Goal: Information Seeking & Learning: Find specific fact

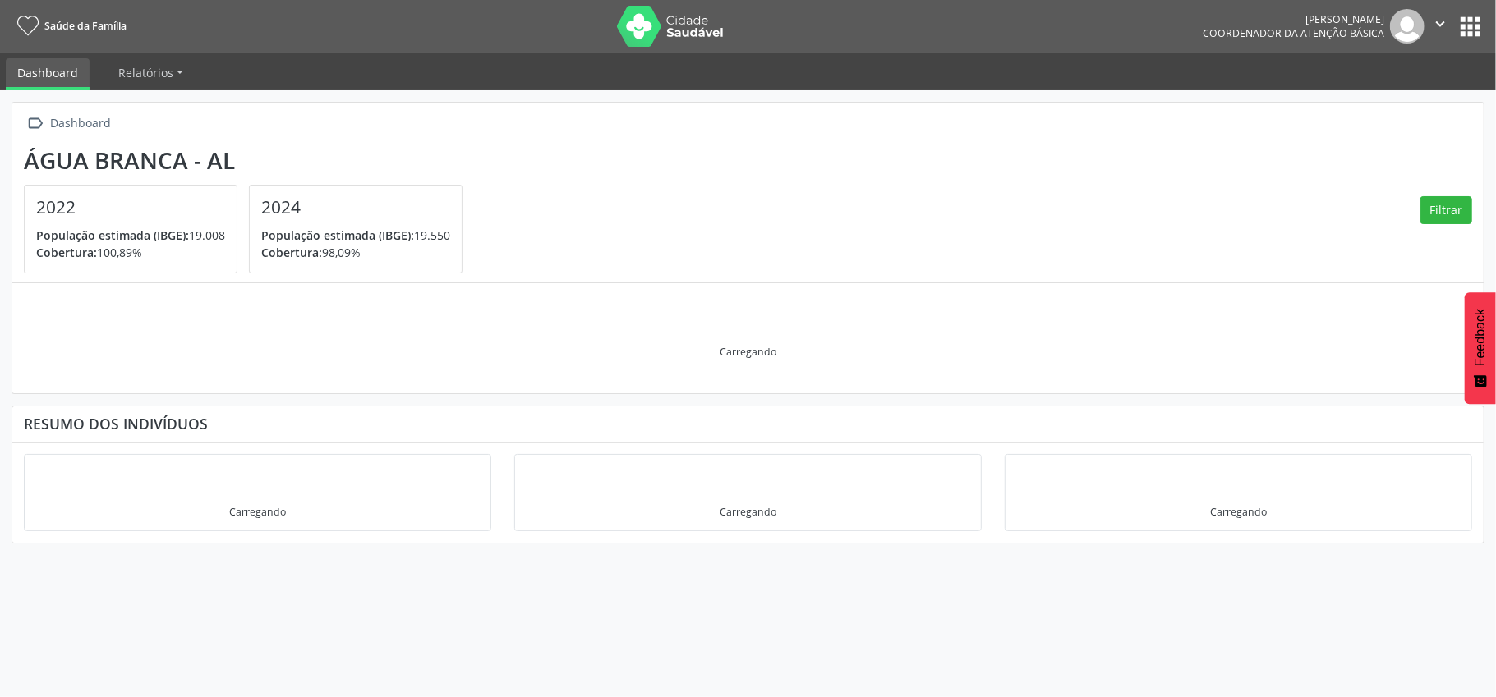
click at [1470, 18] on button "apps" at bounding box center [1470, 26] width 29 height 29
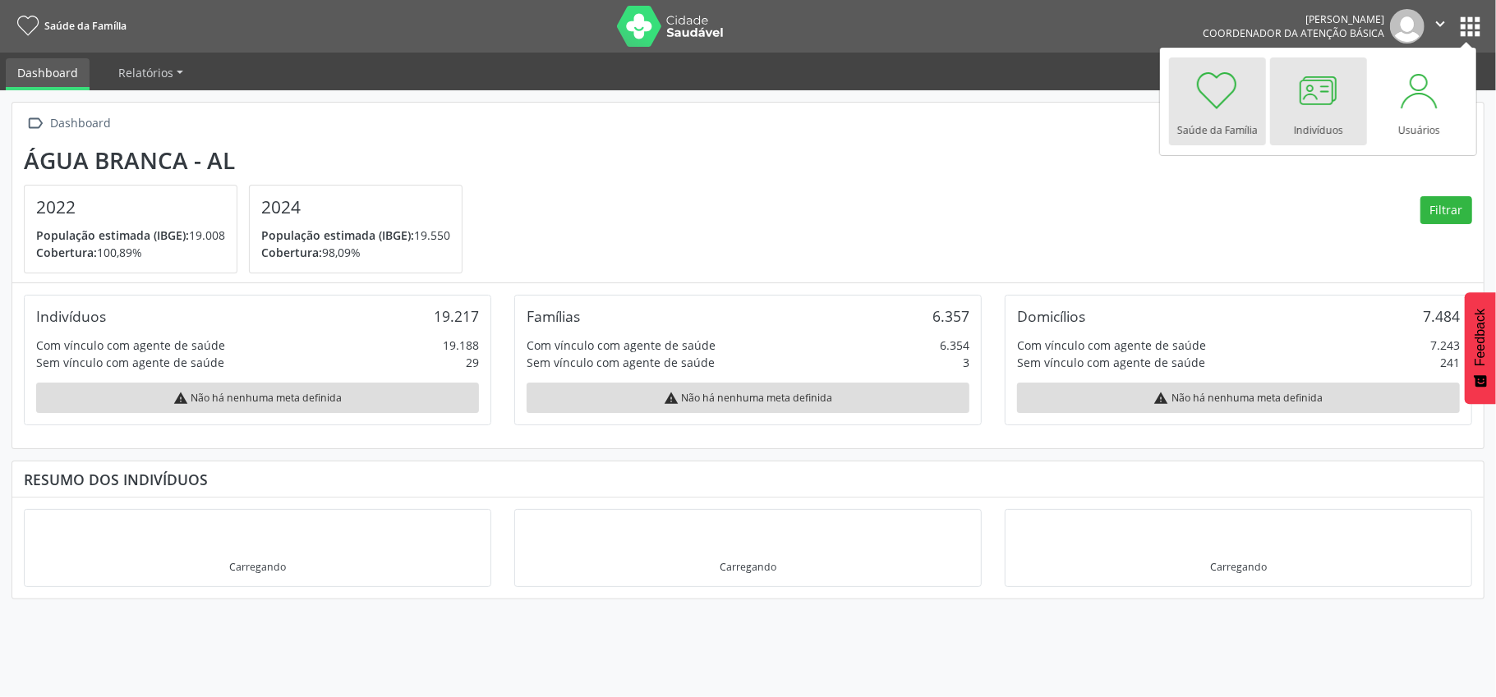
click at [1302, 115] on div "Indivíduos" at bounding box center [1318, 126] width 49 height 22
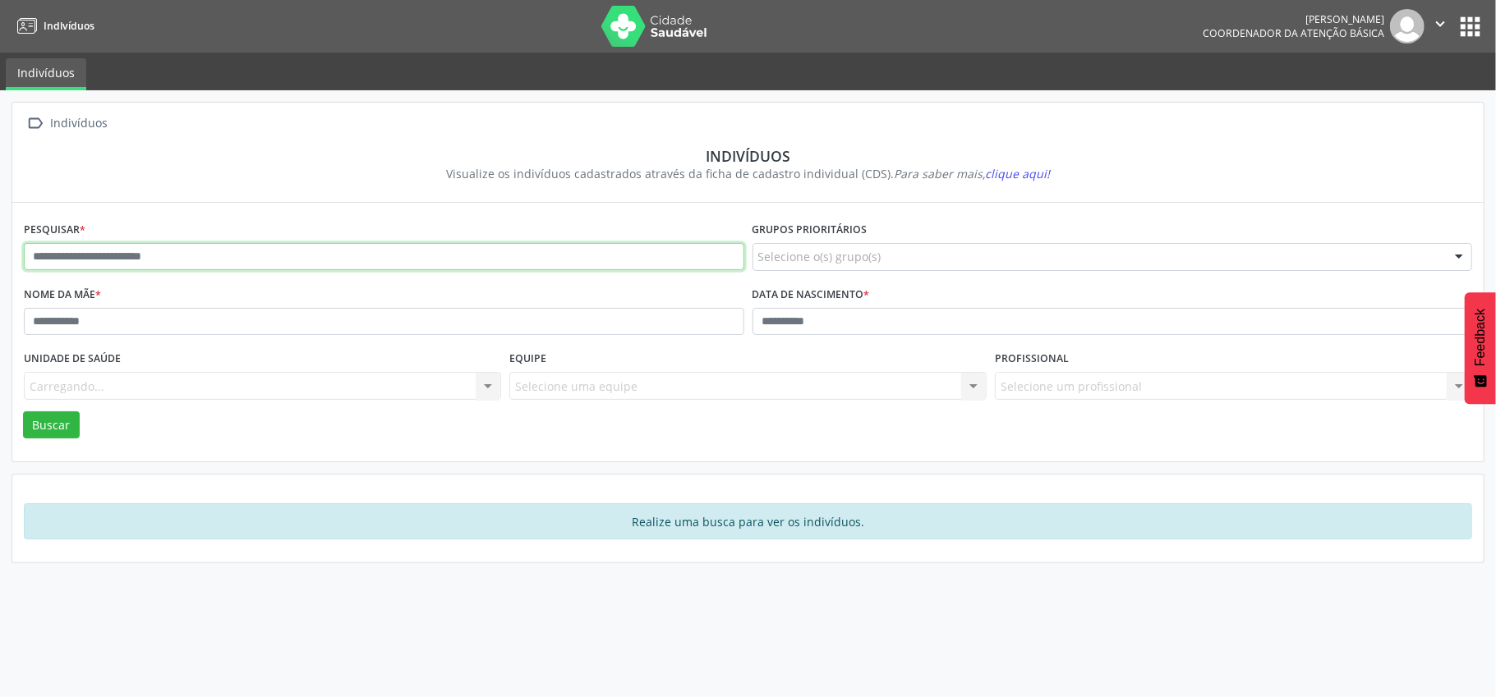
click at [72, 256] on input "text" at bounding box center [384, 257] width 720 height 28
type input "******"
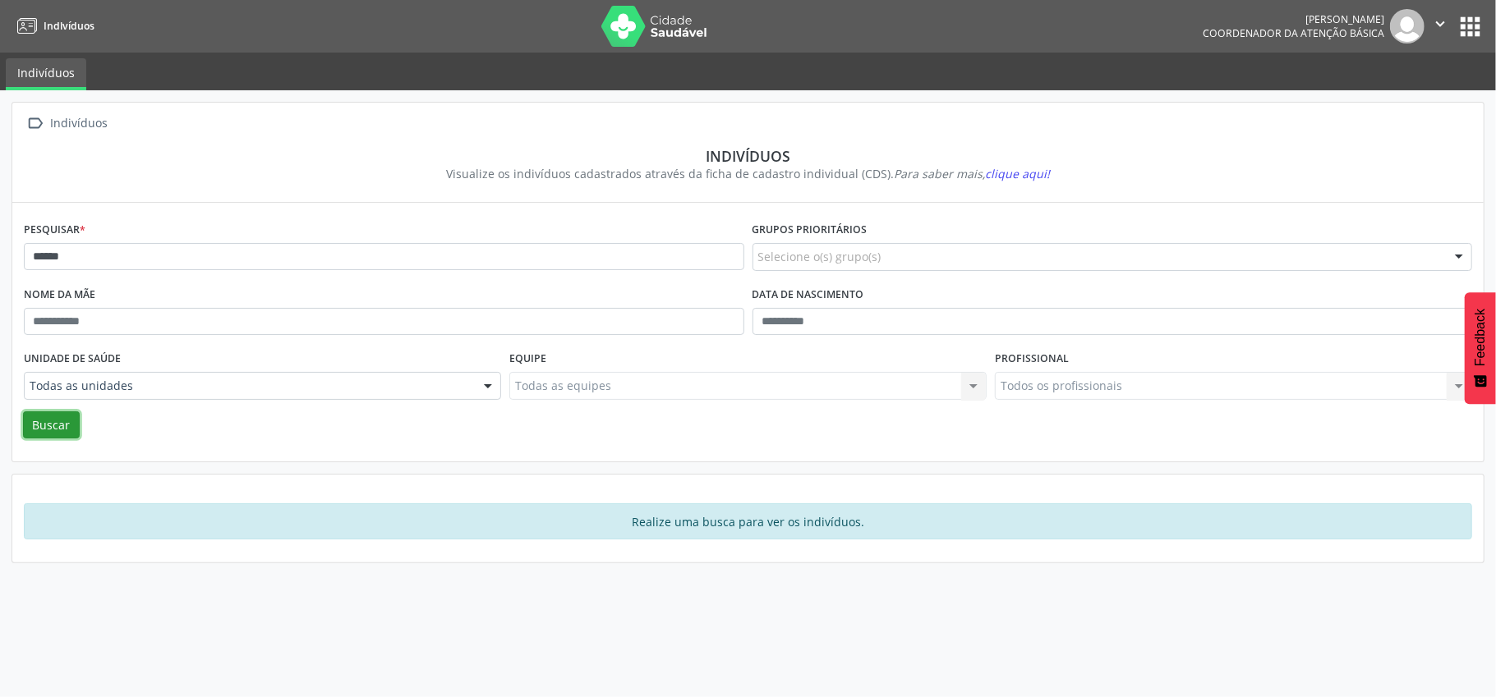
click at [67, 422] on button "Buscar" at bounding box center [51, 426] width 57 height 28
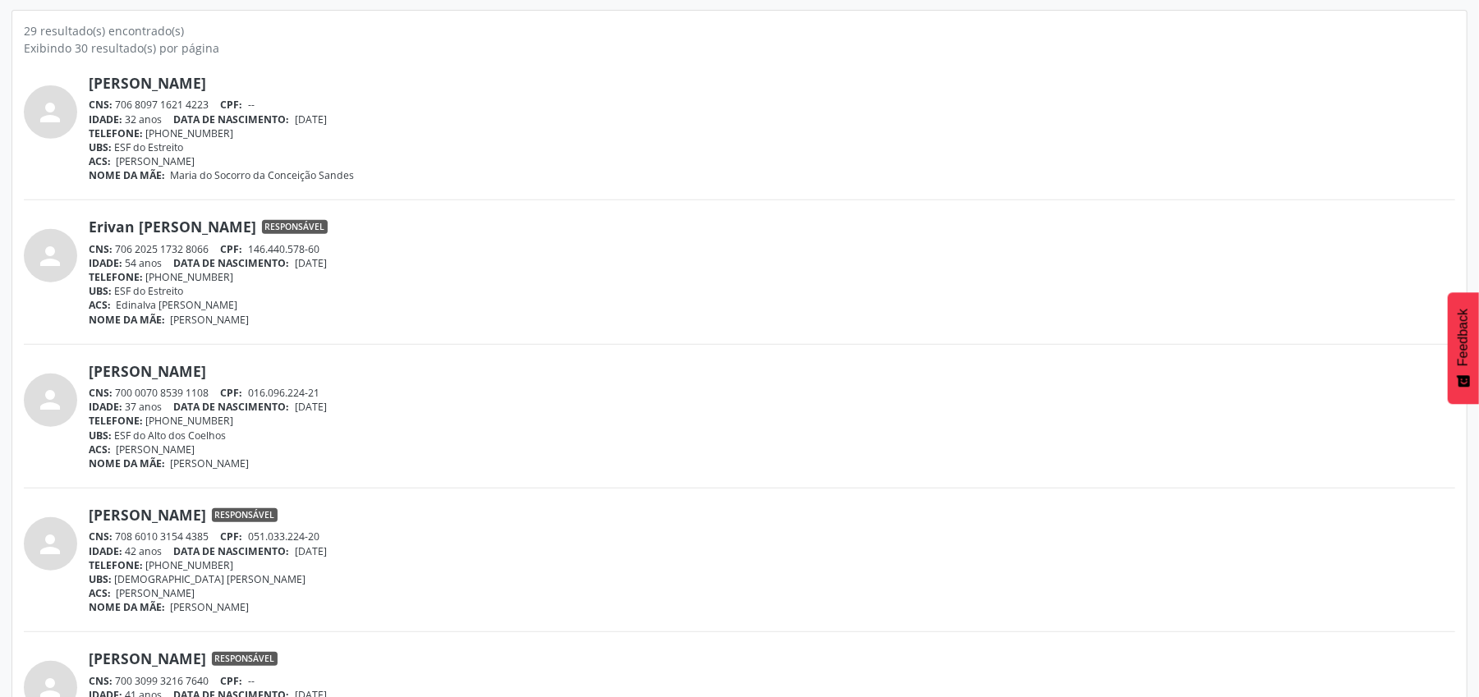
scroll to position [547, 0]
